Goal: Information Seeking & Learning: Compare options

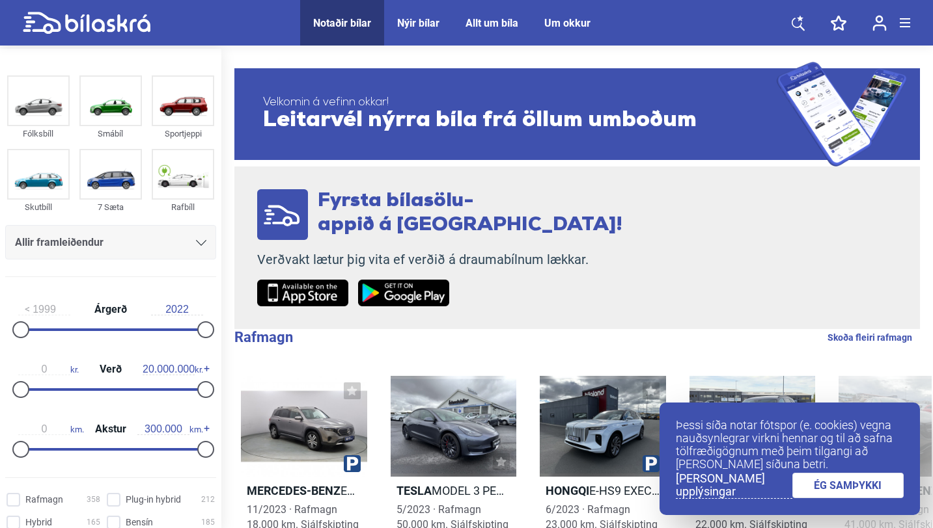
click at [143, 375] on input "20.000.000" at bounding box center [169, 370] width 52 height 12
type input "2"
click at [164, 430] on input "300.000" at bounding box center [163, 430] width 52 height 12
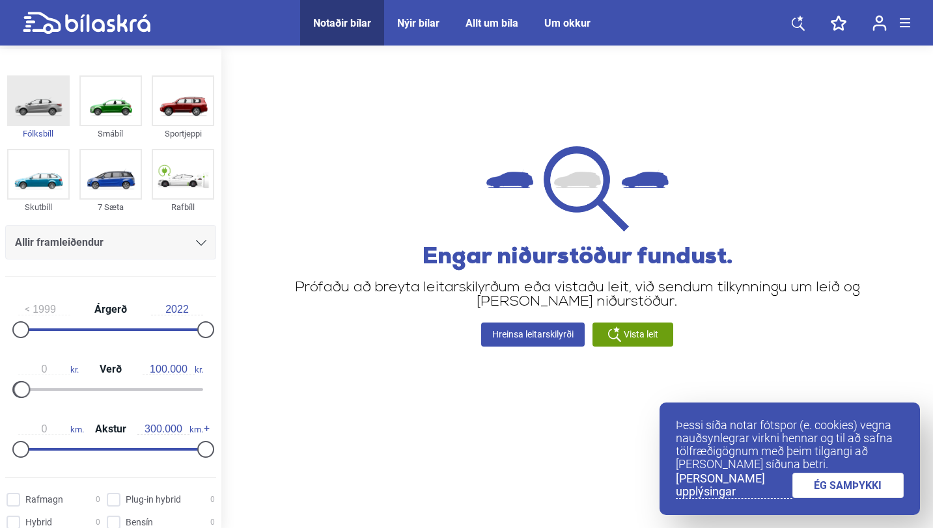
click at [44, 102] on img at bounding box center [38, 101] width 60 height 48
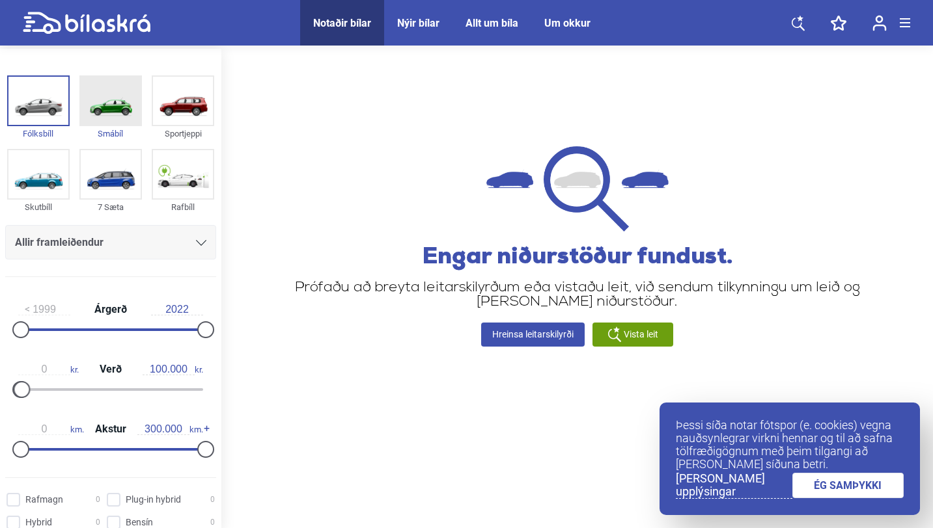
click at [100, 94] on img at bounding box center [111, 101] width 60 height 48
click at [176, 376] on div "0 kr. Verð 100.000 kr." at bounding box center [110, 378] width 211 height 60
click at [174, 367] on input "100.000" at bounding box center [169, 370] width 52 height 12
drag, startPoint x: 184, startPoint y: 367, endPoint x: 122, endPoint y: 369, distance: 61.2
click at [122, 369] on div "0 kr. Verð 100.000 kr." at bounding box center [110, 370] width 185 height 12
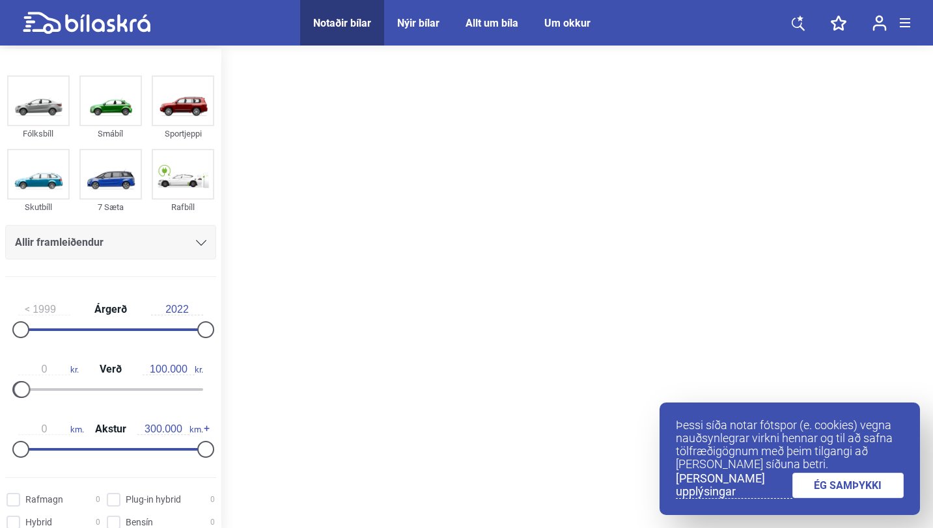
type input "20.000.000"
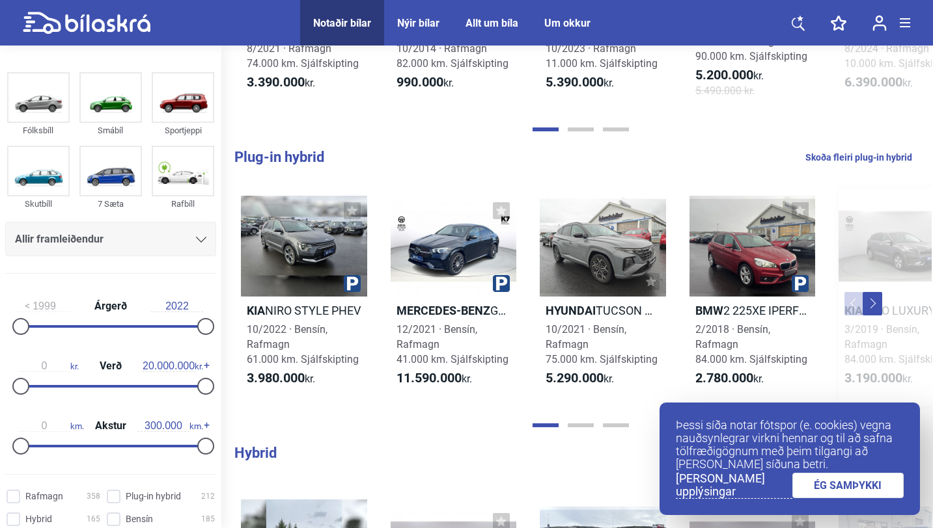
scroll to position [487, 0]
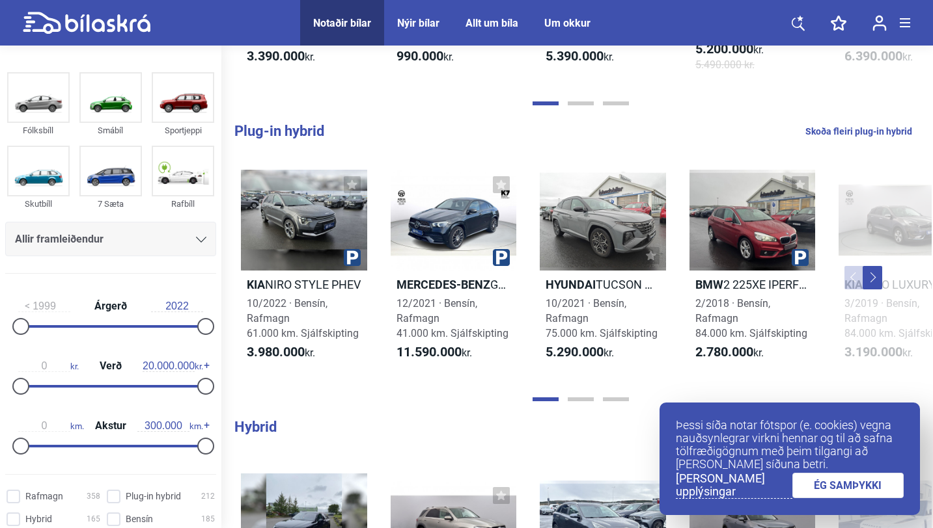
click at [874, 279] on button "Next" at bounding box center [872, 277] width 20 height 23
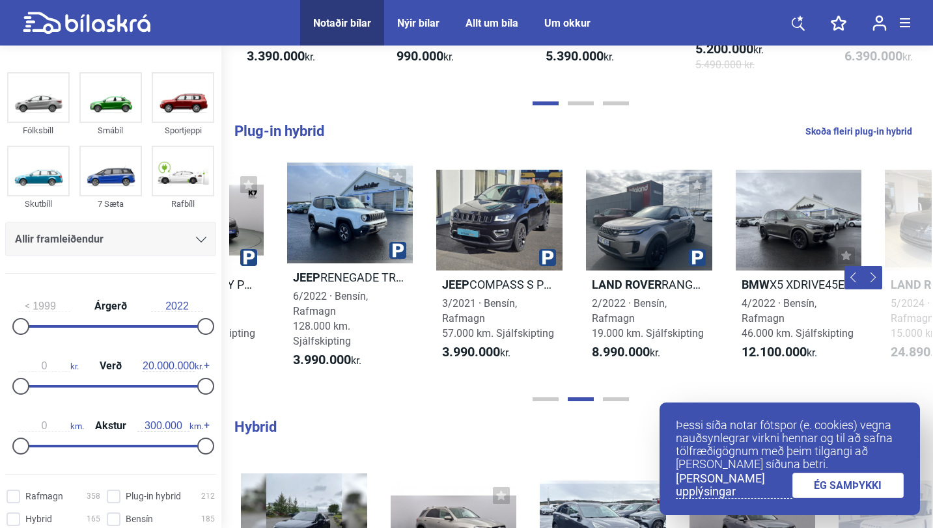
scroll to position [0, 702]
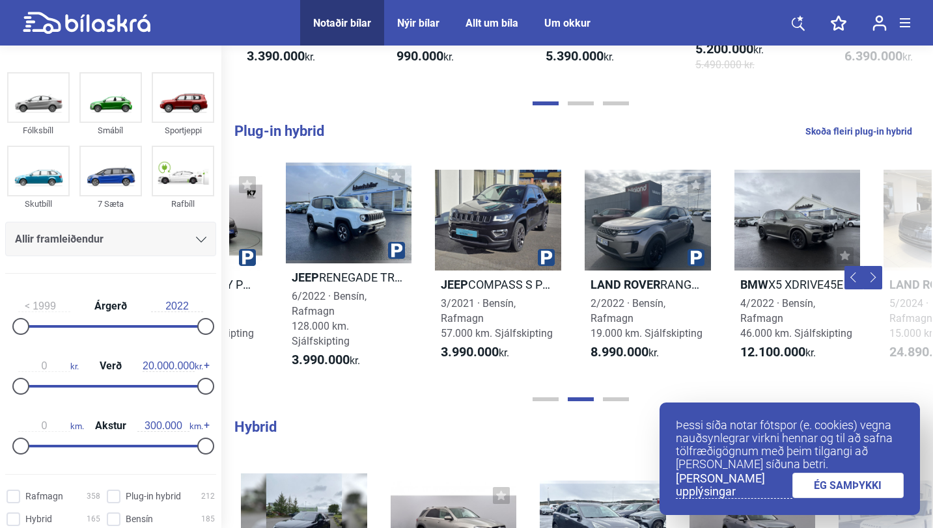
click at [874, 279] on button "Next" at bounding box center [872, 277] width 20 height 23
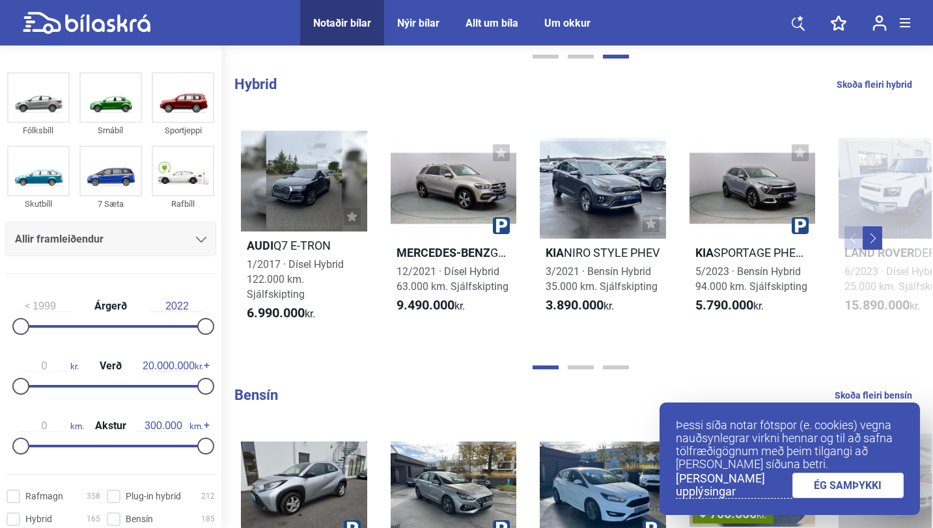
scroll to position [832, 0]
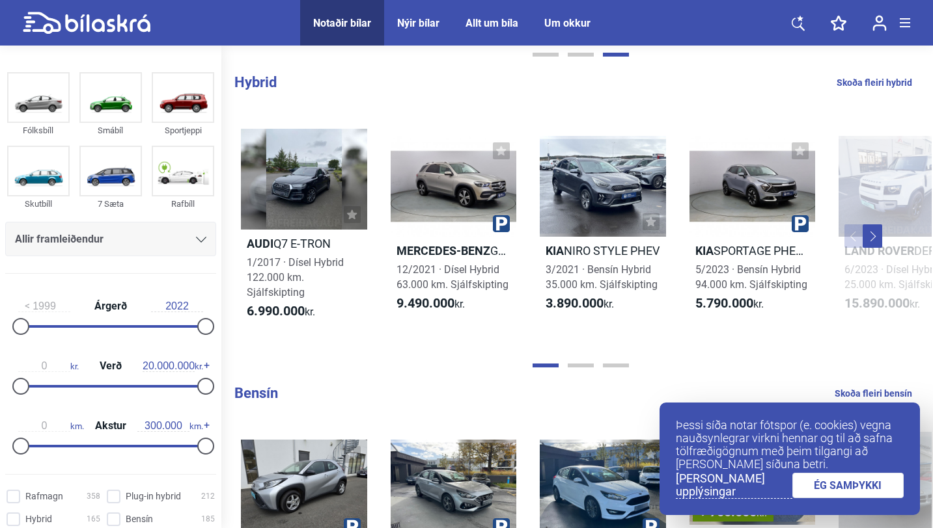
click at [873, 241] on button "Next" at bounding box center [872, 236] width 20 height 23
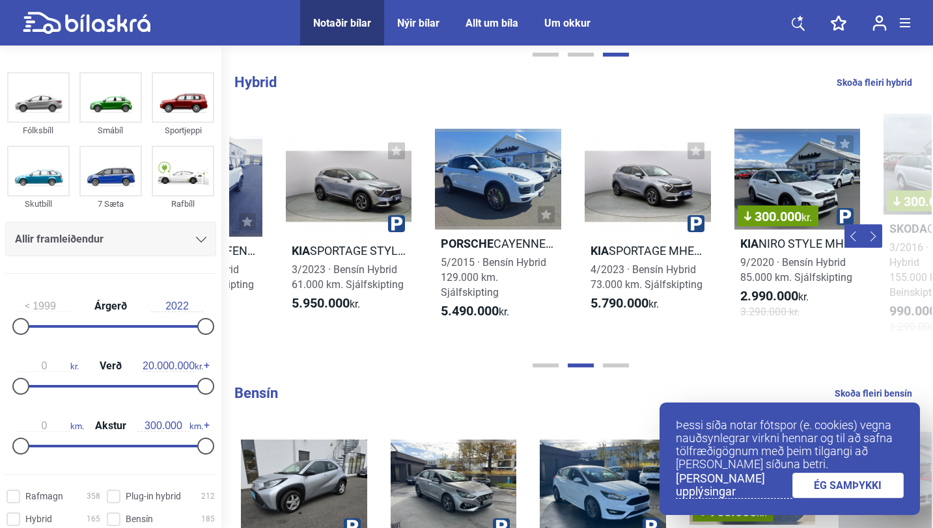
click at [873, 241] on button "Next" at bounding box center [872, 236] width 20 height 23
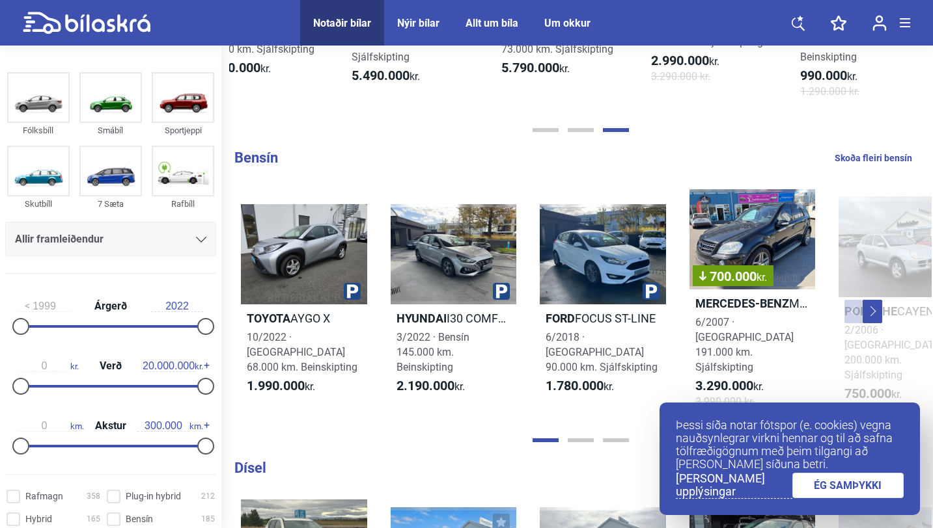
scroll to position [1117, 0]
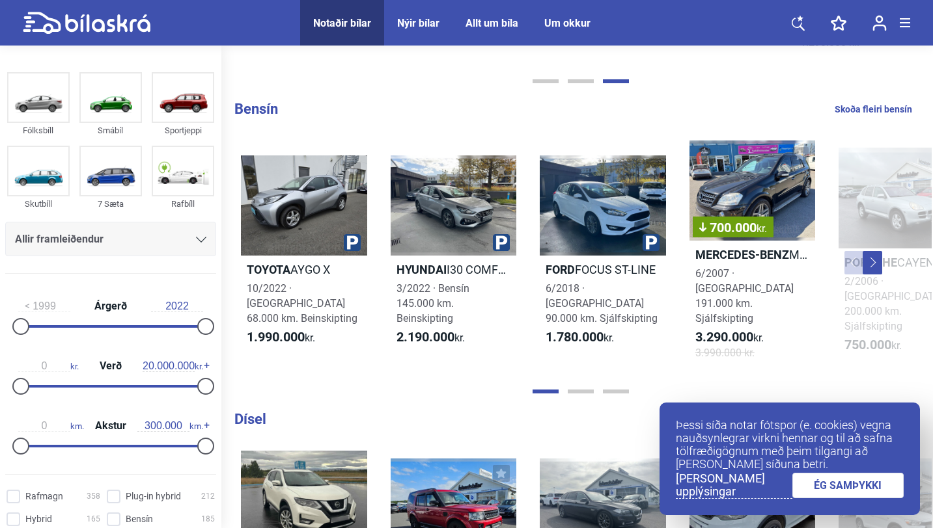
click at [872, 254] on button "Next" at bounding box center [872, 262] width 20 height 23
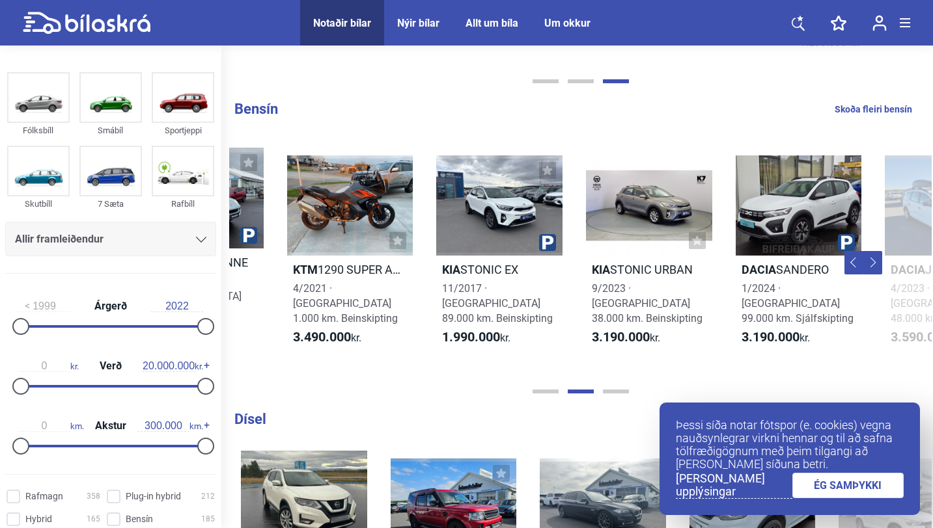
scroll to position [0, 702]
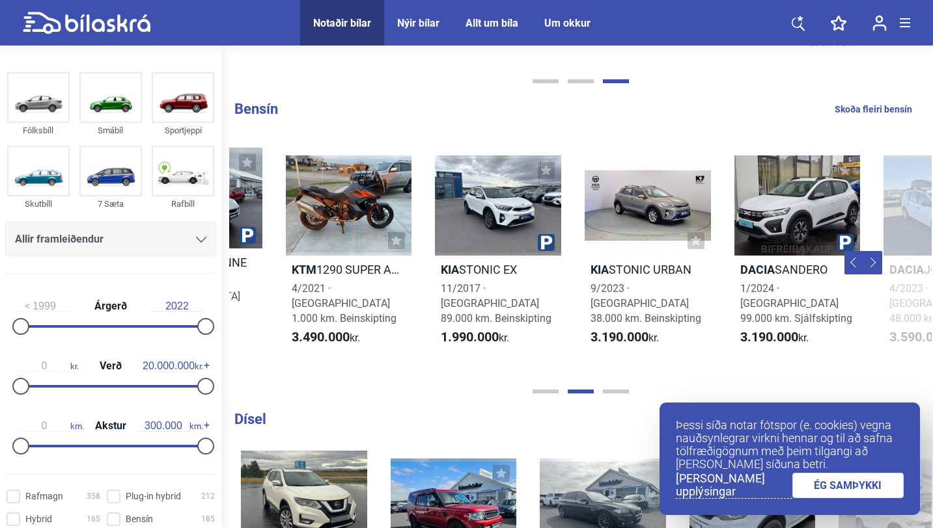
click at [872, 253] on button "Next" at bounding box center [872, 262] width 20 height 23
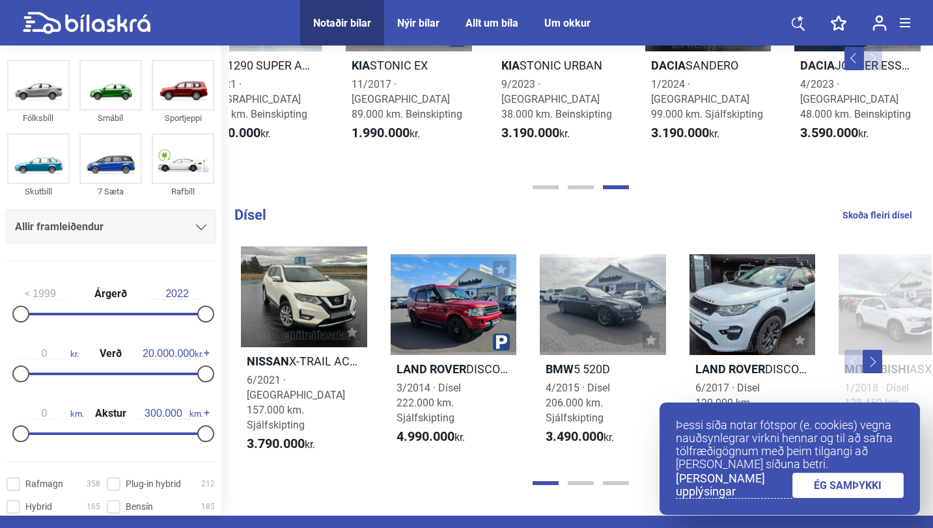
scroll to position [1384, 0]
